Goal: Check status: Check status

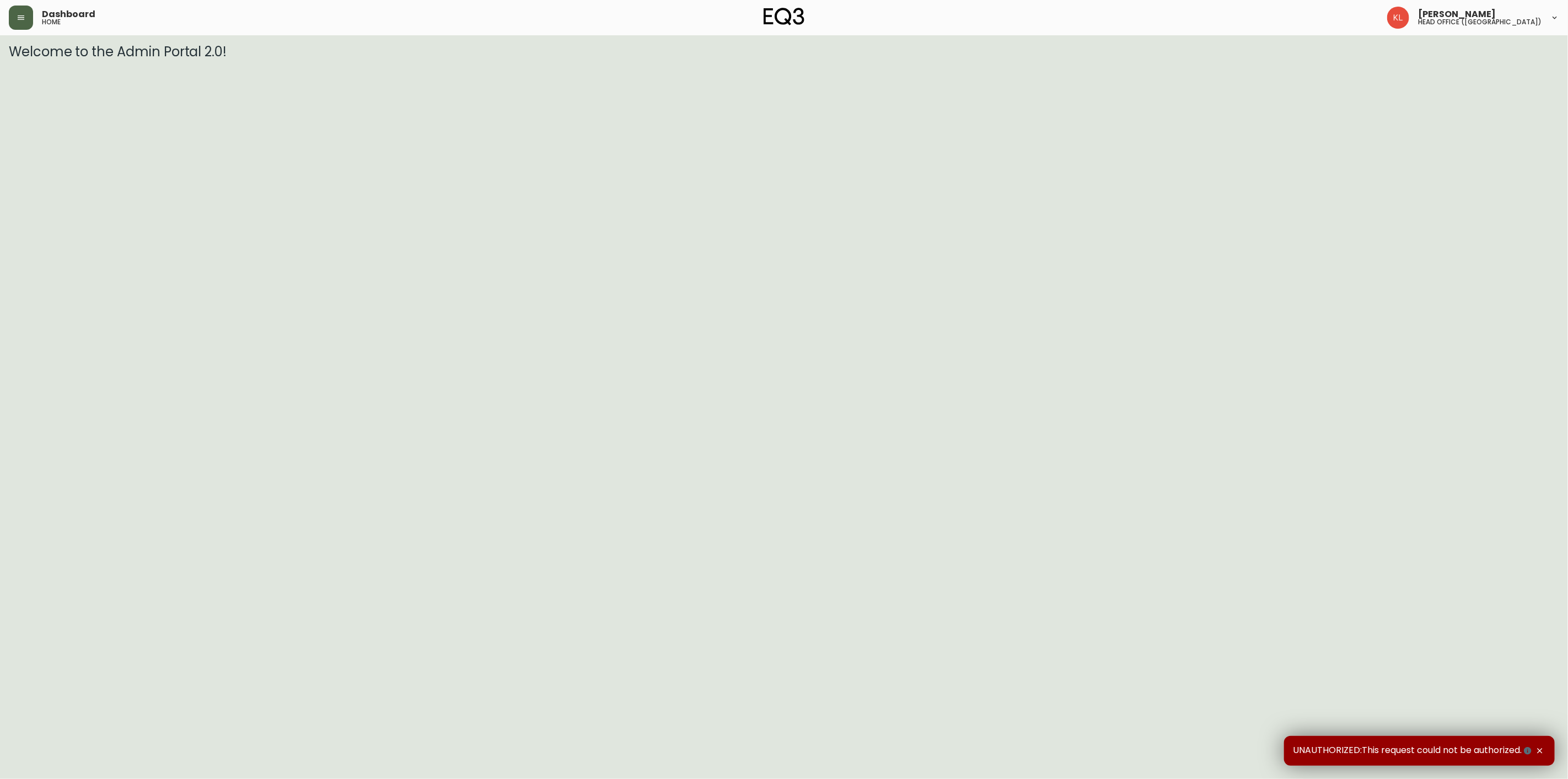
click at [19, 18] on icon "button" at bounding box center [20, 17] width 9 height 9
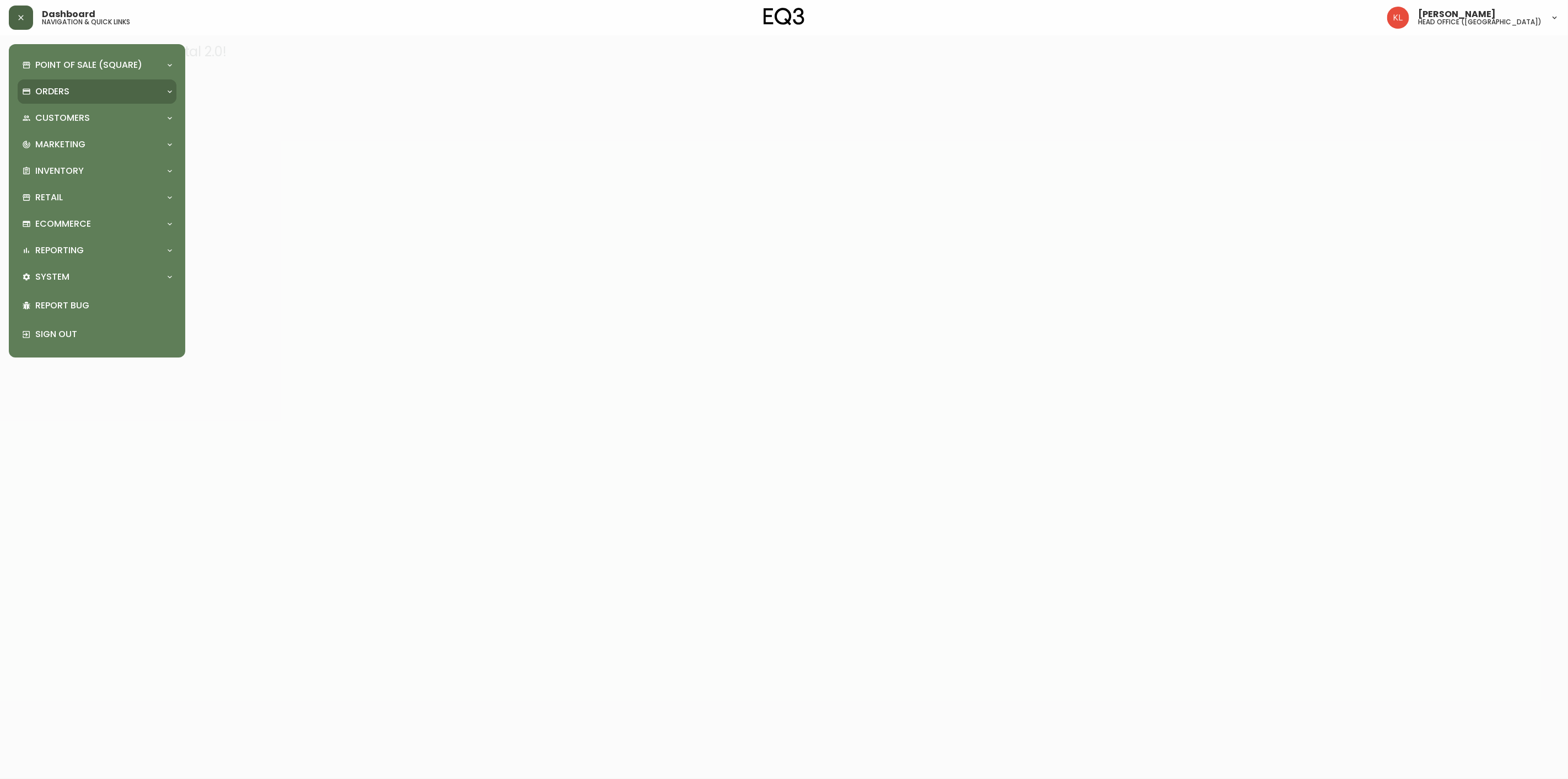
click at [26, 102] on div "Orders" at bounding box center [97, 91] width 159 height 24
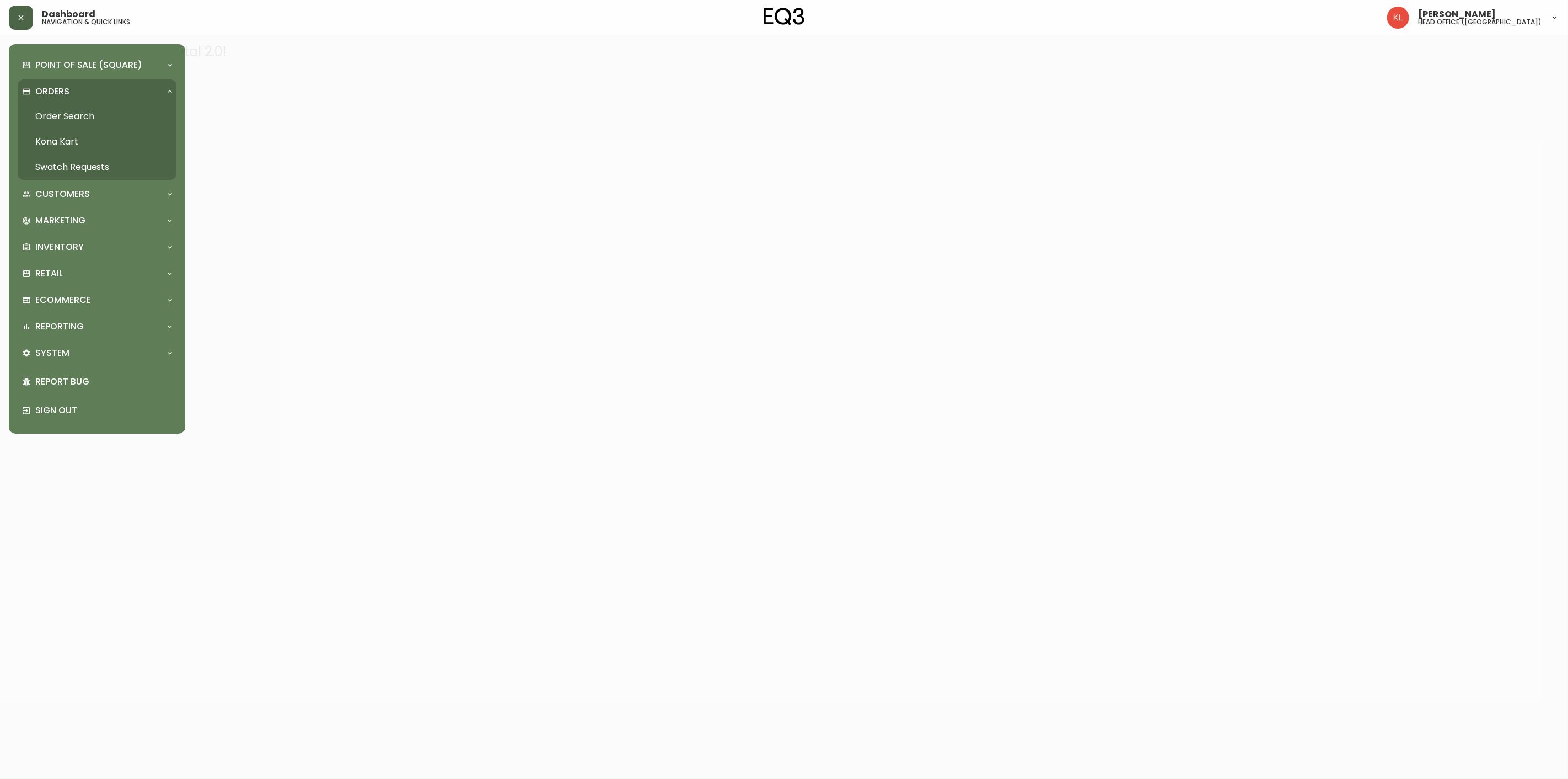
click at [69, 119] on link "Order Search" at bounding box center [97, 116] width 159 height 26
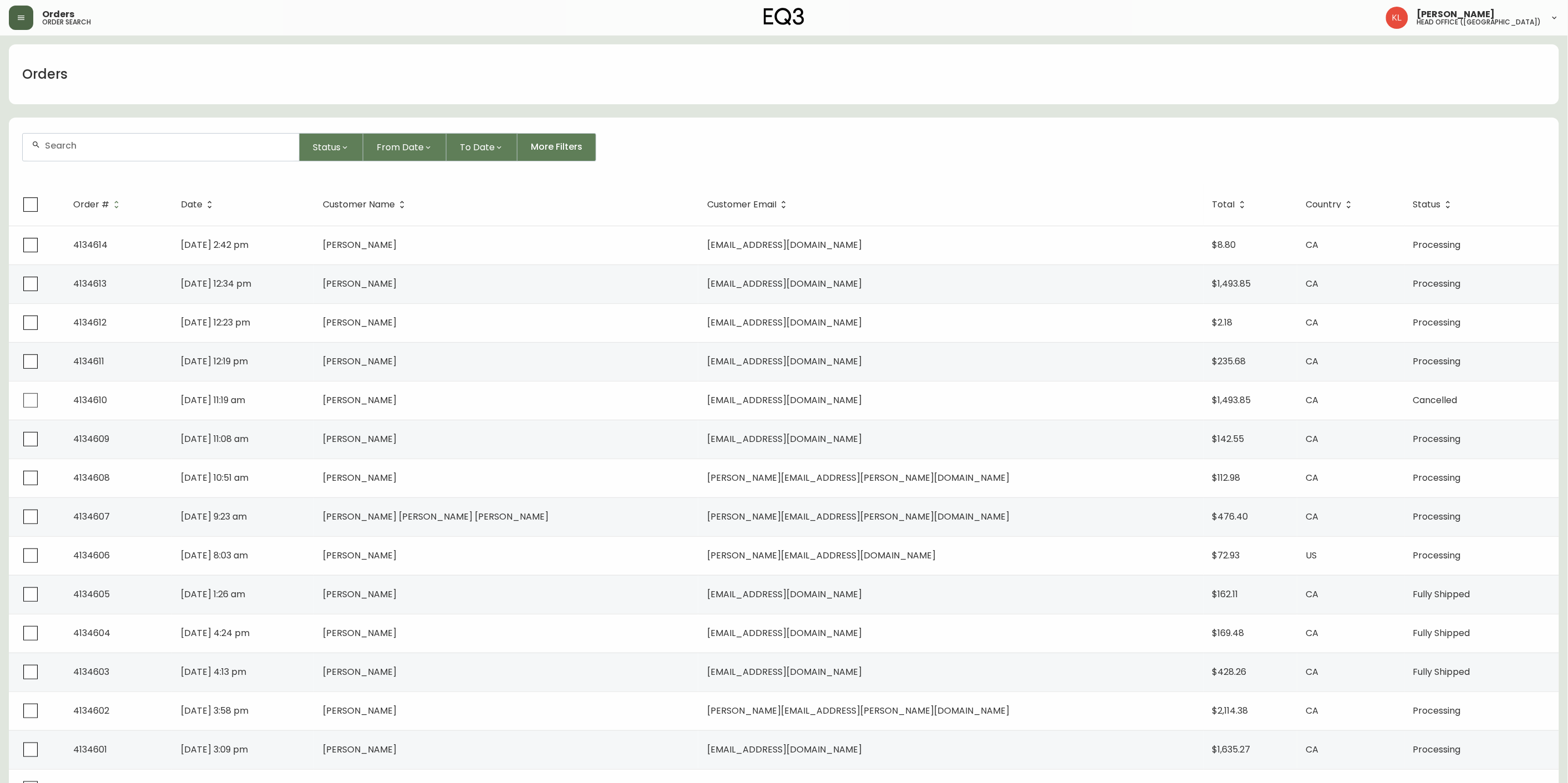
click at [71, 139] on div at bounding box center [161, 147] width 276 height 27
paste input "4133290"
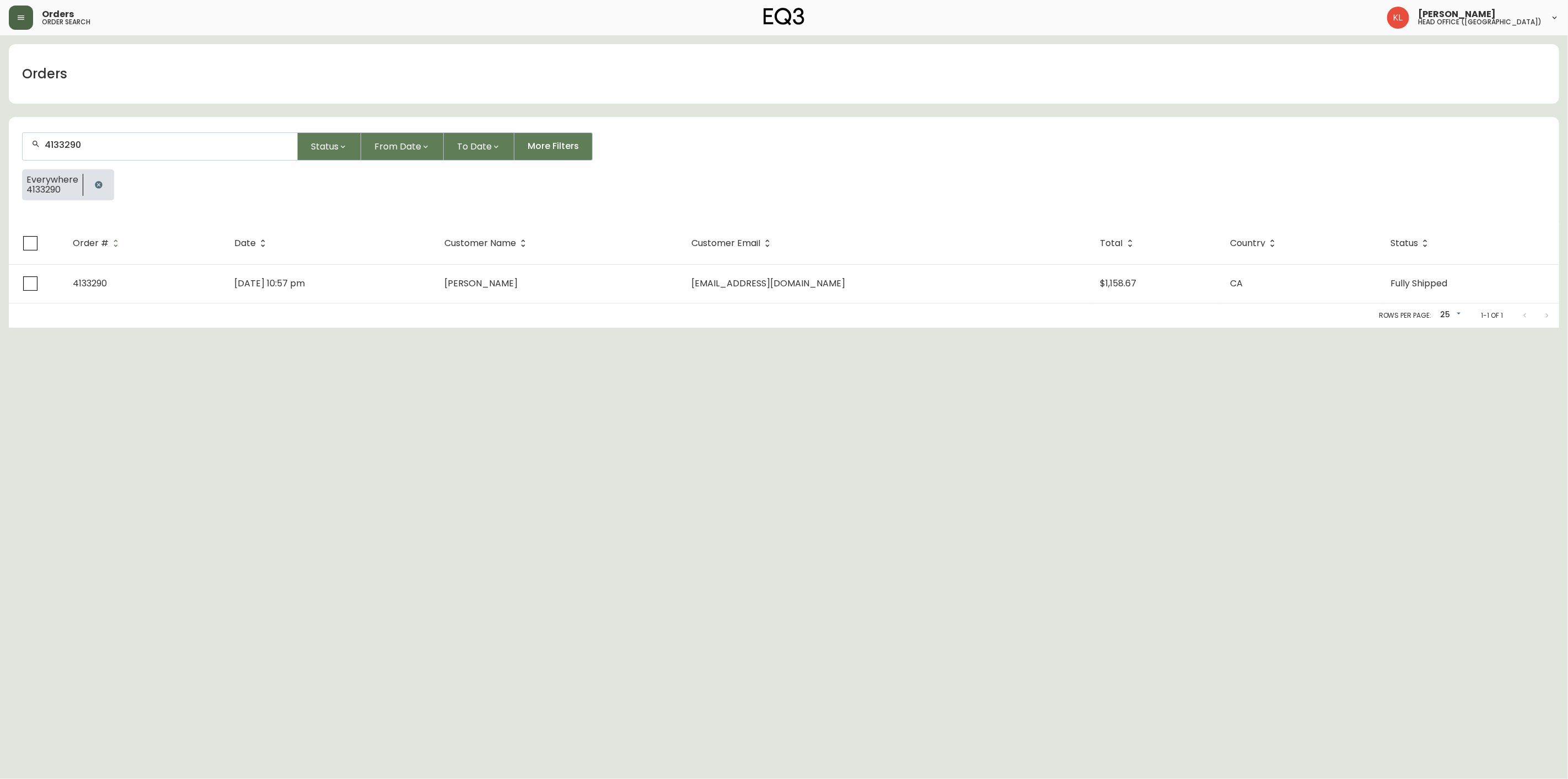
type input "4133290"
click at [241, 305] on div "Rows per page: 25 25 1-1 of 1" at bounding box center [783, 315] width 1550 height 24
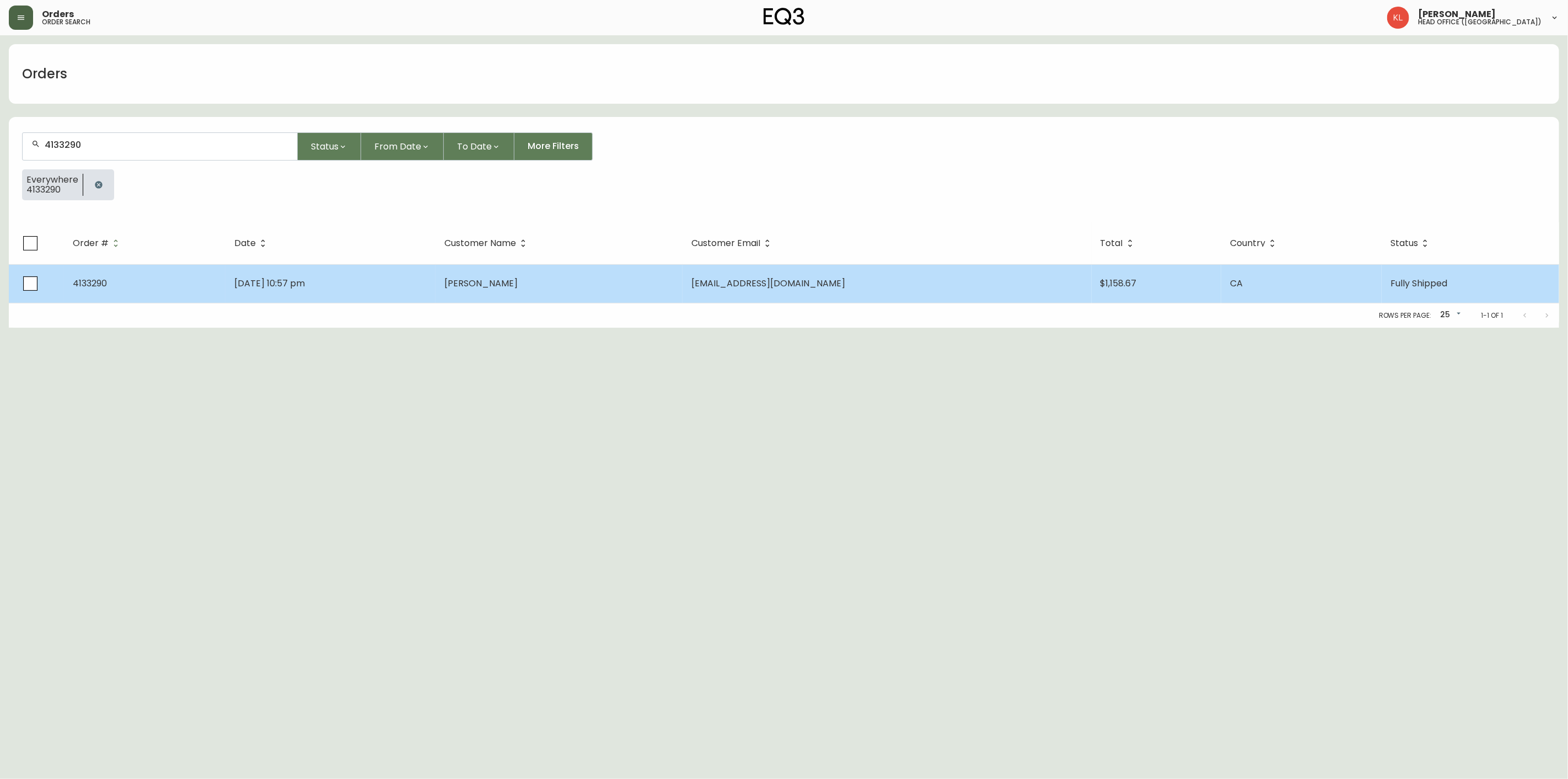
click at [237, 291] on td "[DATE] 10:57 pm" at bounding box center [330, 284] width 210 height 39
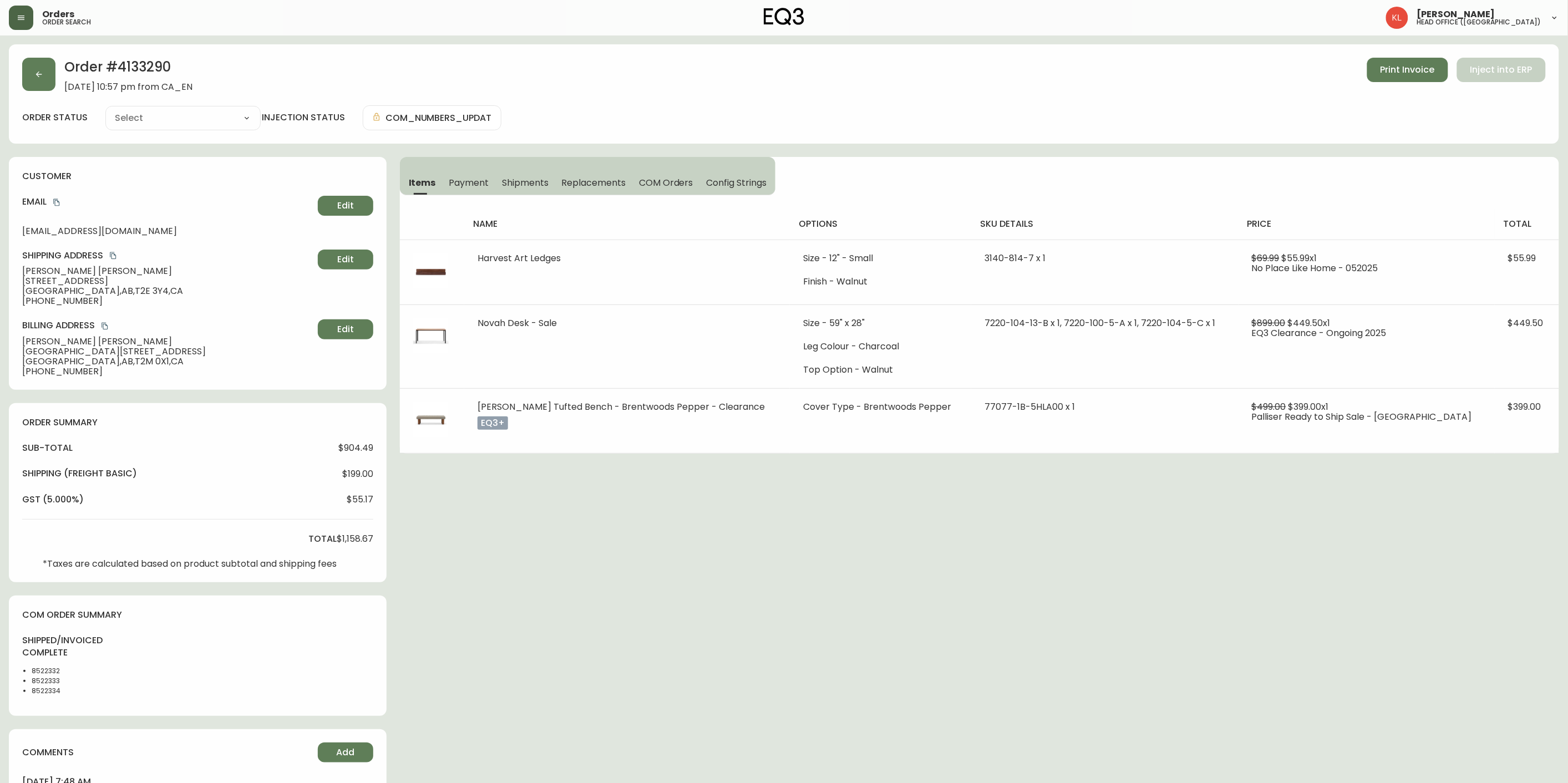
type input "Fully Shipped"
select select "FULLY_SHIPPED"
